Goal: Task Accomplishment & Management: Manage account settings

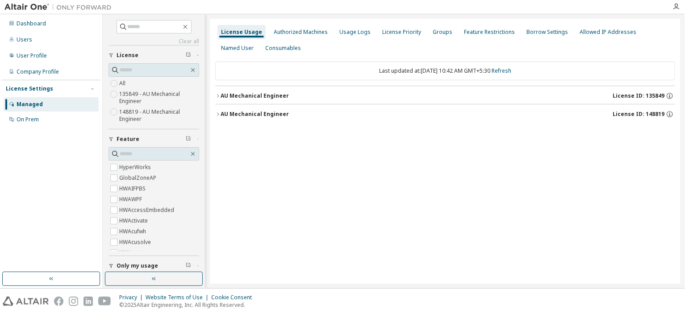
click at [221, 94] on div "AU Mechanical Engineer" at bounding box center [254, 95] width 68 height 7
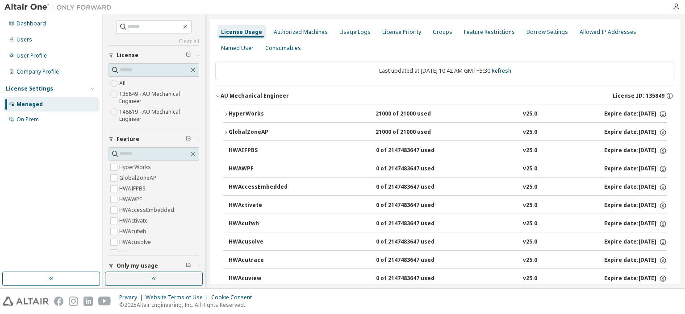
click at [217, 96] on icon "button" at bounding box center [217, 96] width 3 height 2
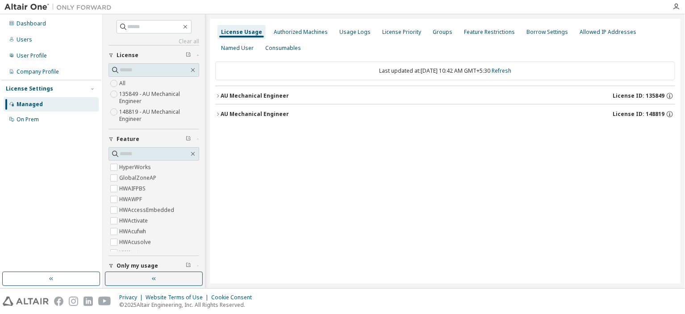
click at [216, 113] on icon "button" at bounding box center [217, 114] width 5 height 5
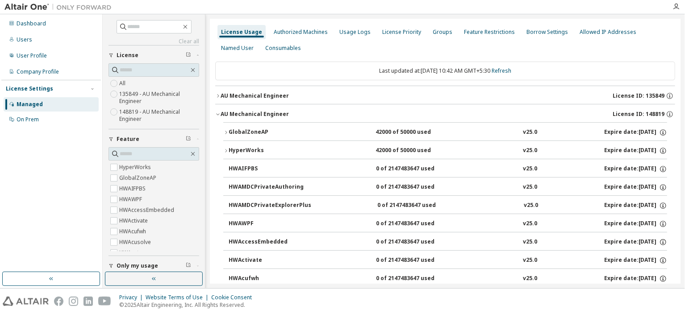
click at [253, 130] on div "GlobalZoneAP" at bounding box center [268, 133] width 80 height 8
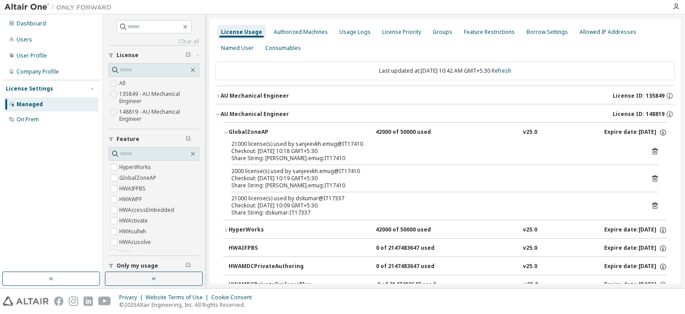
click at [218, 94] on icon "button" at bounding box center [217, 95] width 5 height 5
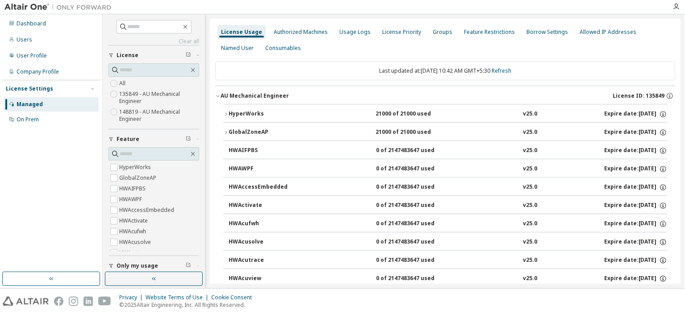
click at [236, 113] on div "HyperWorks" at bounding box center [268, 114] width 80 height 8
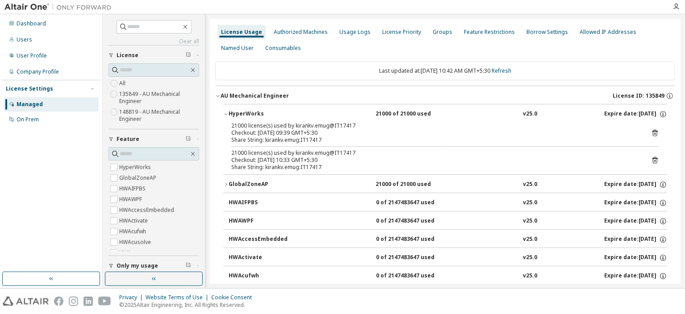
click at [652, 159] on icon at bounding box center [655, 160] width 8 height 8
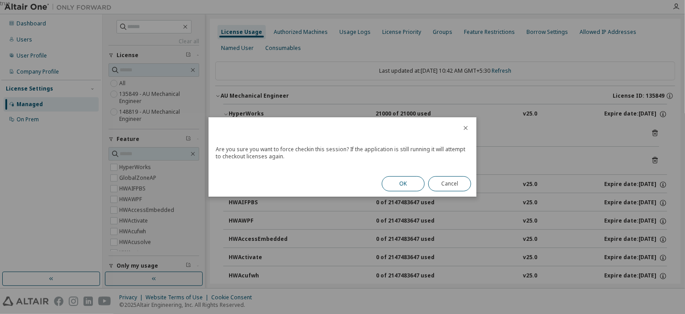
click at [398, 187] on button "OK" at bounding box center [403, 183] width 43 height 15
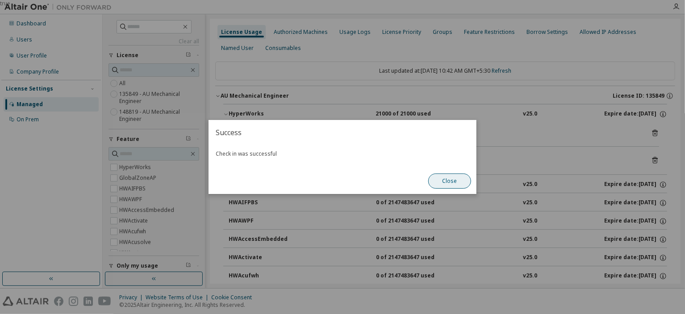
click at [452, 182] on button "Close" at bounding box center [449, 181] width 43 height 15
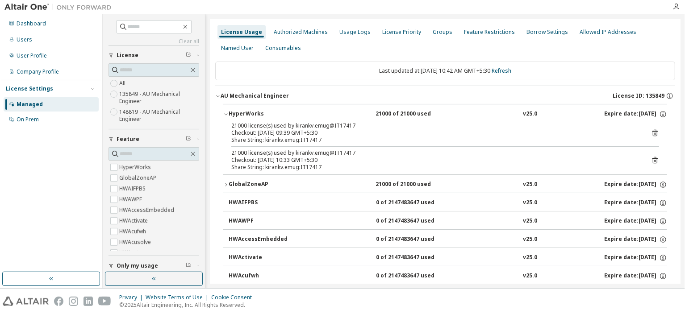
click at [652, 132] on icon at bounding box center [654, 133] width 5 height 7
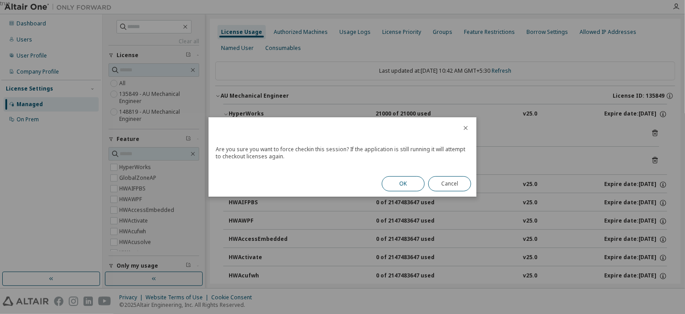
click at [407, 185] on button "OK" at bounding box center [403, 183] width 43 height 15
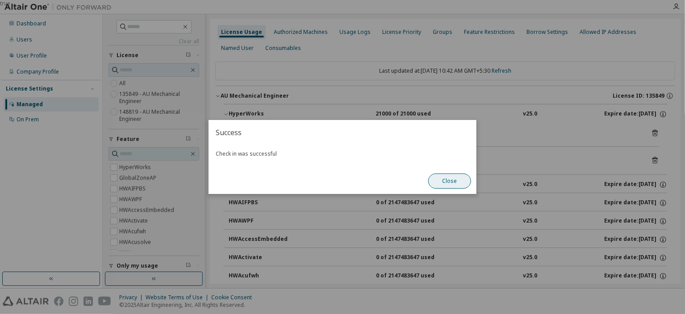
click at [451, 183] on button "Close" at bounding box center [449, 181] width 43 height 15
